Goal: Information Seeking & Learning: Learn about a topic

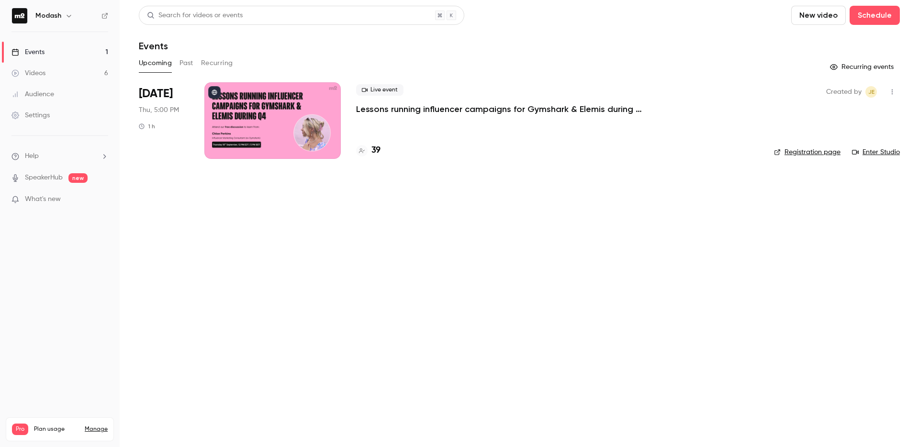
click at [360, 151] on icon at bounding box center [362, 151] width 6 height 6
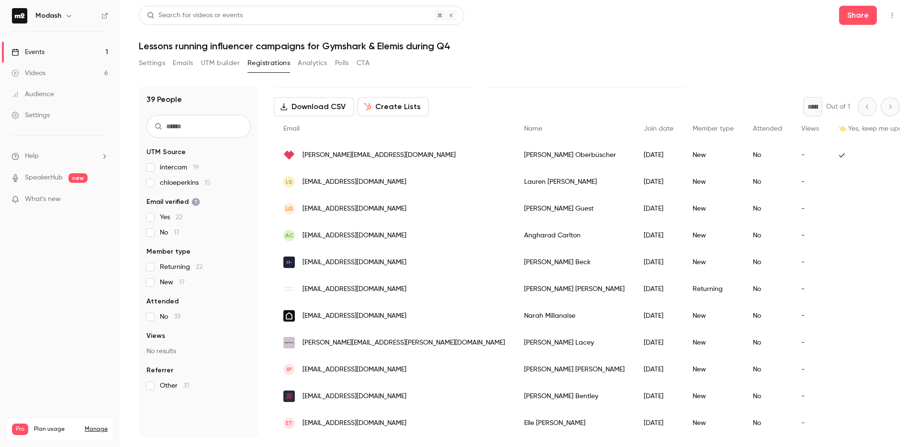
scroll to position [80, 0]
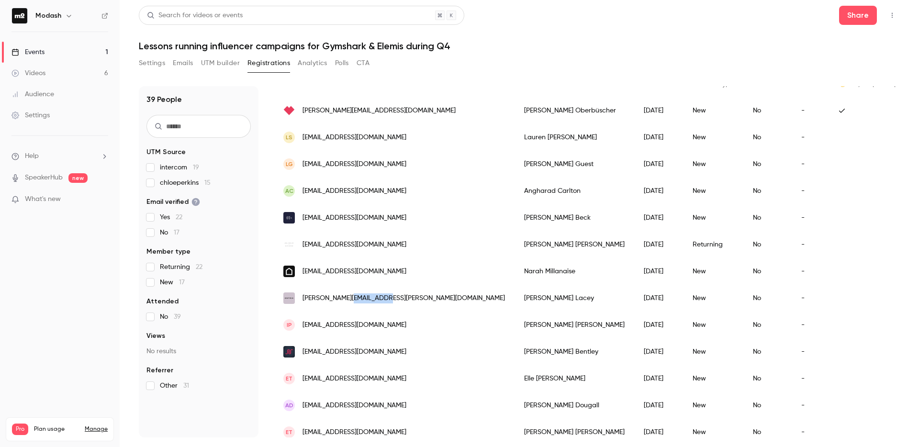
drag, startPoint x: 400, startPoint y: 296, endPoint x: 347, endPoint y: 299, distance: 53.7
click at [347, 299] on div "[PERSON_NAME][EMAIL_ADDRESS][PERSON_NAME][DOMAIN_NAME]" at bounding box center [394, 298] width 241 height 27
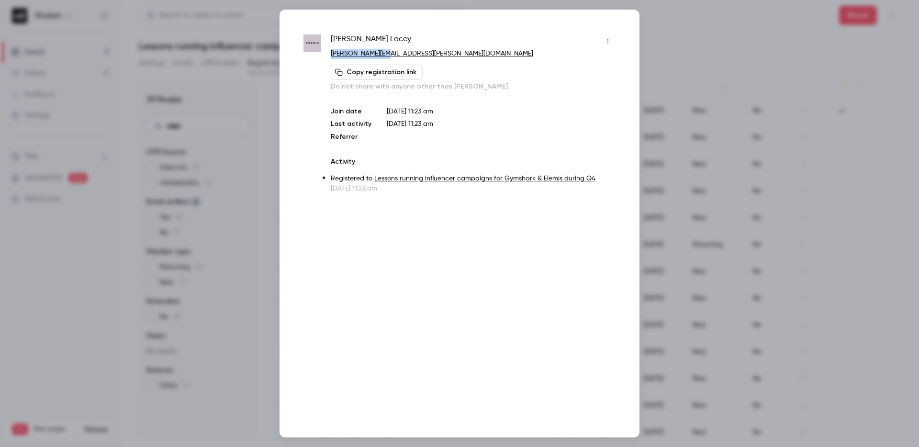
drag, startPoint x: 425, startPoint y: 47, endPoint x: 384, endPoint y: 54, distance: 41.3
click at [384, 54] on div "Claudia Lacey claudia.lacey@estrid.com Copy registration link Do not share with…" at bounding box center [473, 63] width 285 height 58
click at [472, 56] on p "[PERSON_NAME][EMAIL_ADDRESS][PERSON_NAME][DOMAIN_NAME]" at bounding box center [473, 54] width 285 height 10
drag, startPoint x: 434, startPoint y: 60, endPoint x: 378, endPoint y: 53, distance: 56.4
click at [378, 53] on div "Claudia Lacey claudia.lacey@estrid.com Copy registration link Do not share with…" at bounding box center [473, 63] width 285 height 58
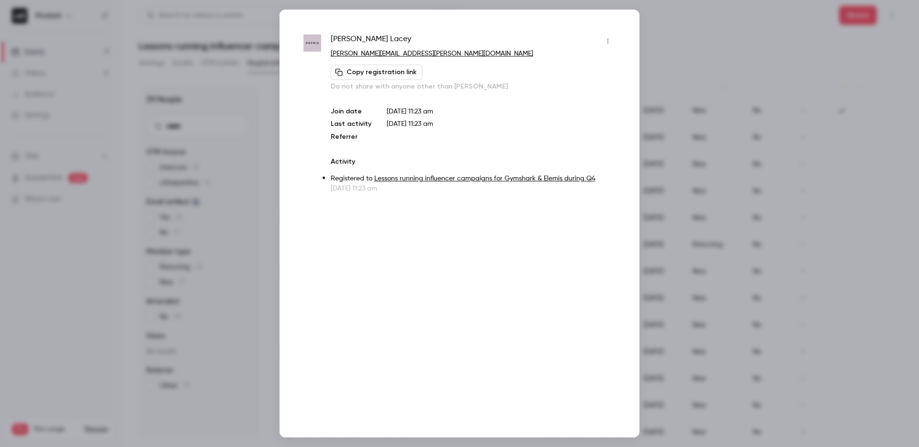
click at [686, 47] on div at bounding box center [459, 223] width 919 height 447
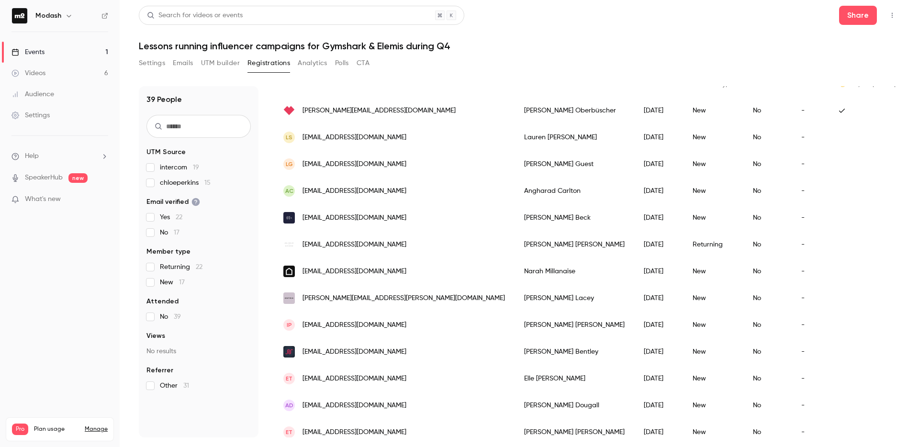
click at [48, 51] on link "Events 1" at bounding box center [60, 52] width 120 height 21
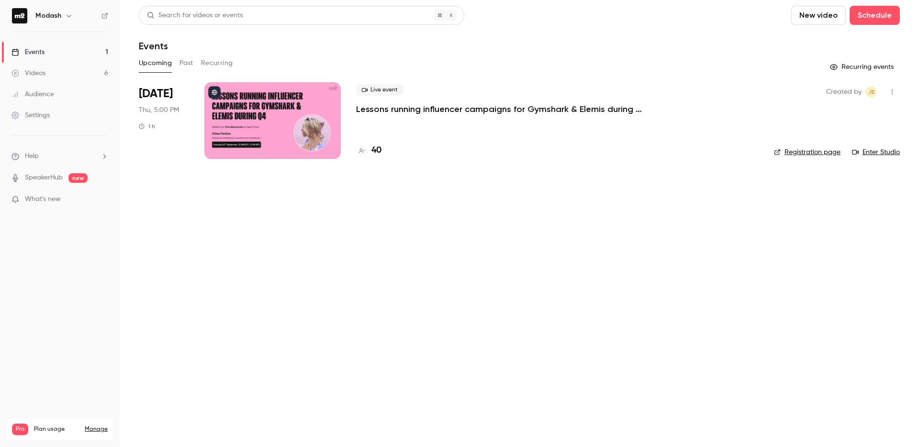
click at [355, 151] on li "Sep 18 Thu, 5:00 PM 1 h Live event Lessons running influencer campaigns for Gym…" at bounding box center [519, 126] width 761 height 88
click at [359, 152] on icon at bounding box center [362, 151] width 6 height 6
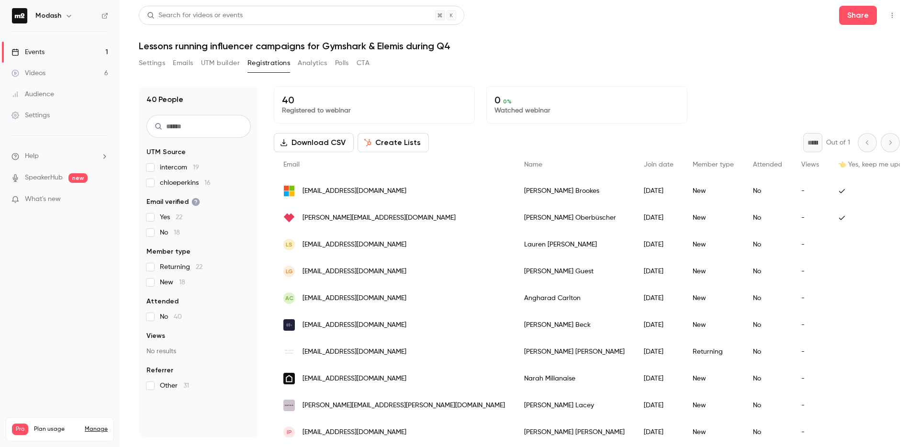
click at [36, 58] on link "Events 1" at bounding box center [60, 52] width 120 height 21
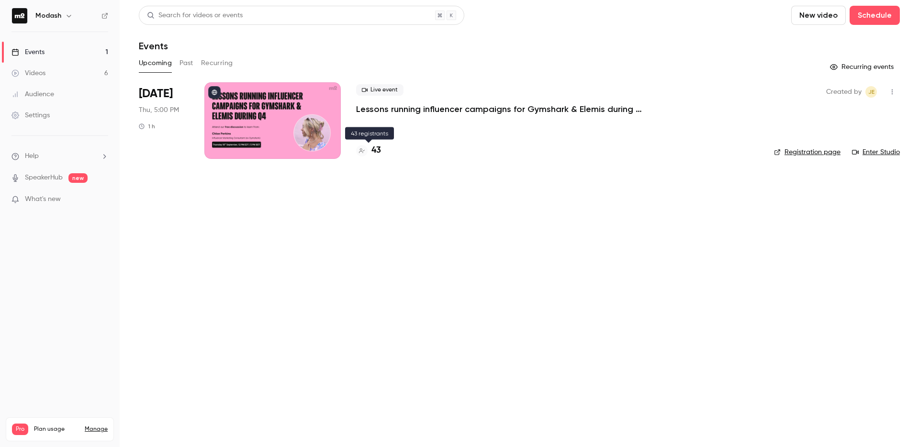
click at [360, 155] on div at bounding box center [361, 150] width 11 height 11
click at [374, 151] on h4 "44" at bounding box center [377, 150] width 10 height 13
